Goal: Navigation & Orientation: Find specific page/section

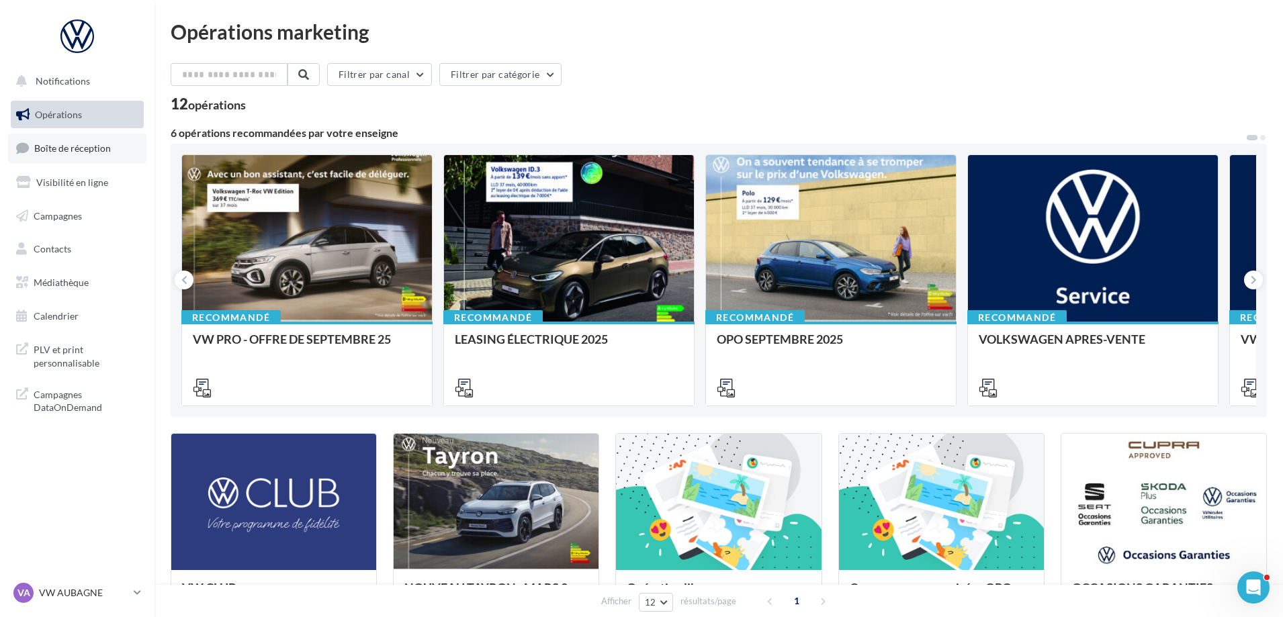
click at [94, 142] on span "Boîte de réception" at bounding box center [72, 147] width 77 height 11
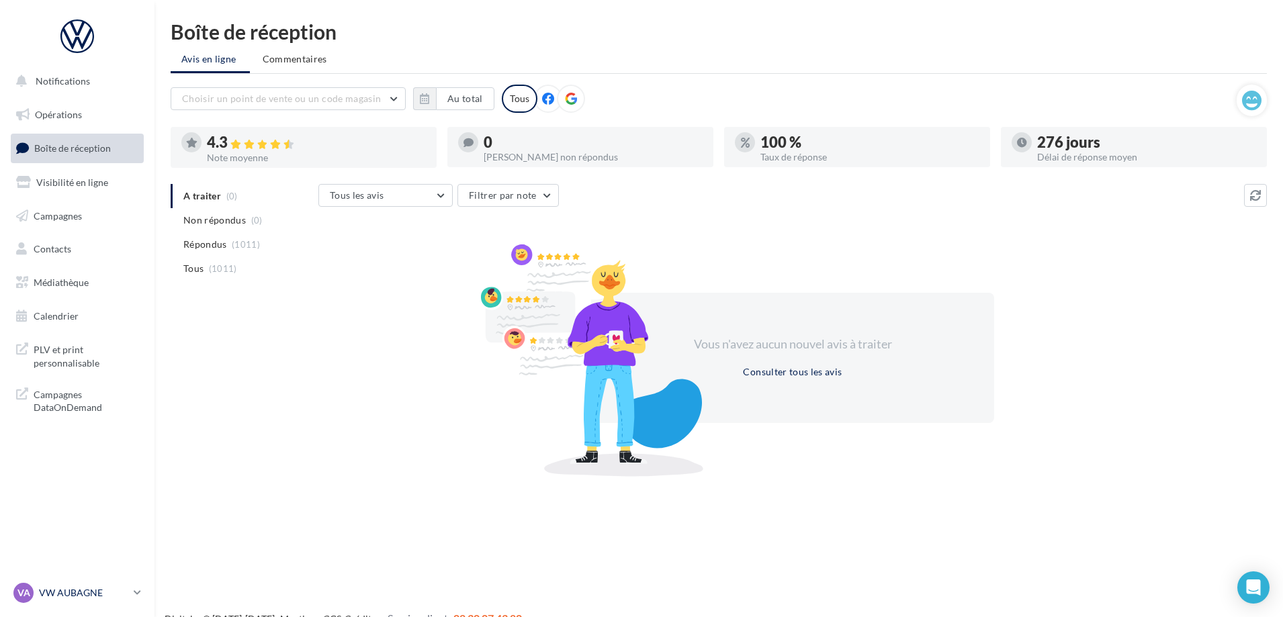
click at [91, 599] on p "VW AUBAGNE" at bounding box center [83, 592] width 89 height 13
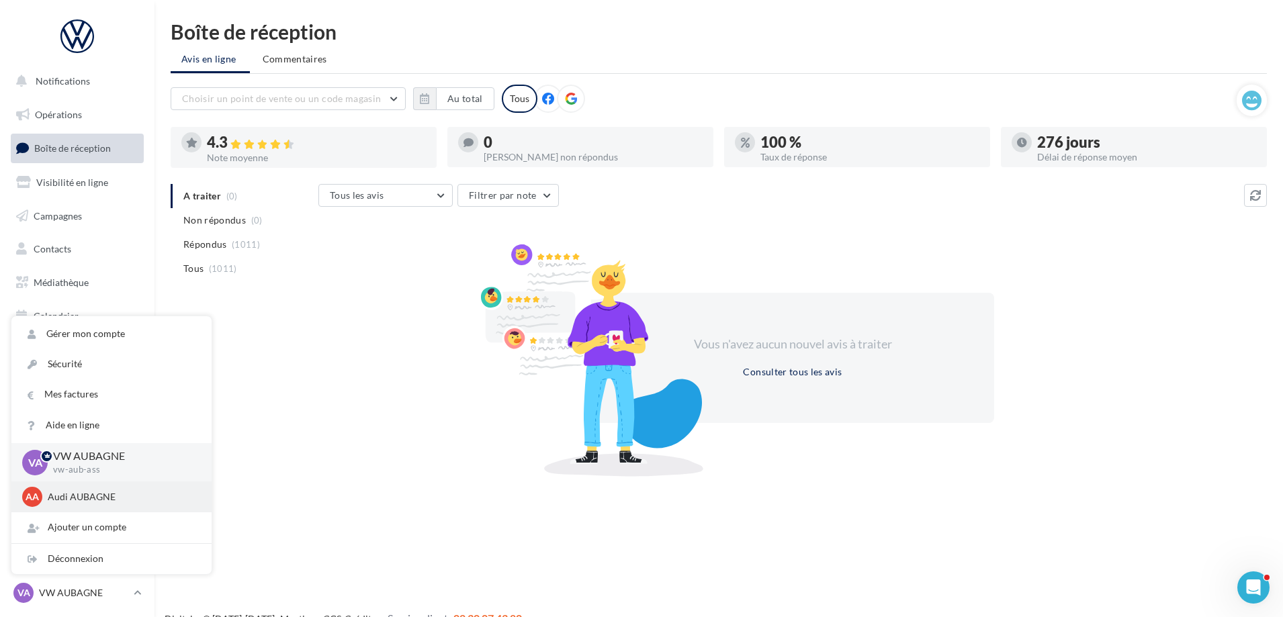
click at [116, 503] on p "Audi AUBAGNE" at bounding box center [122, 496] width 148 height 13
